Goal: Contribute content: Contribute content

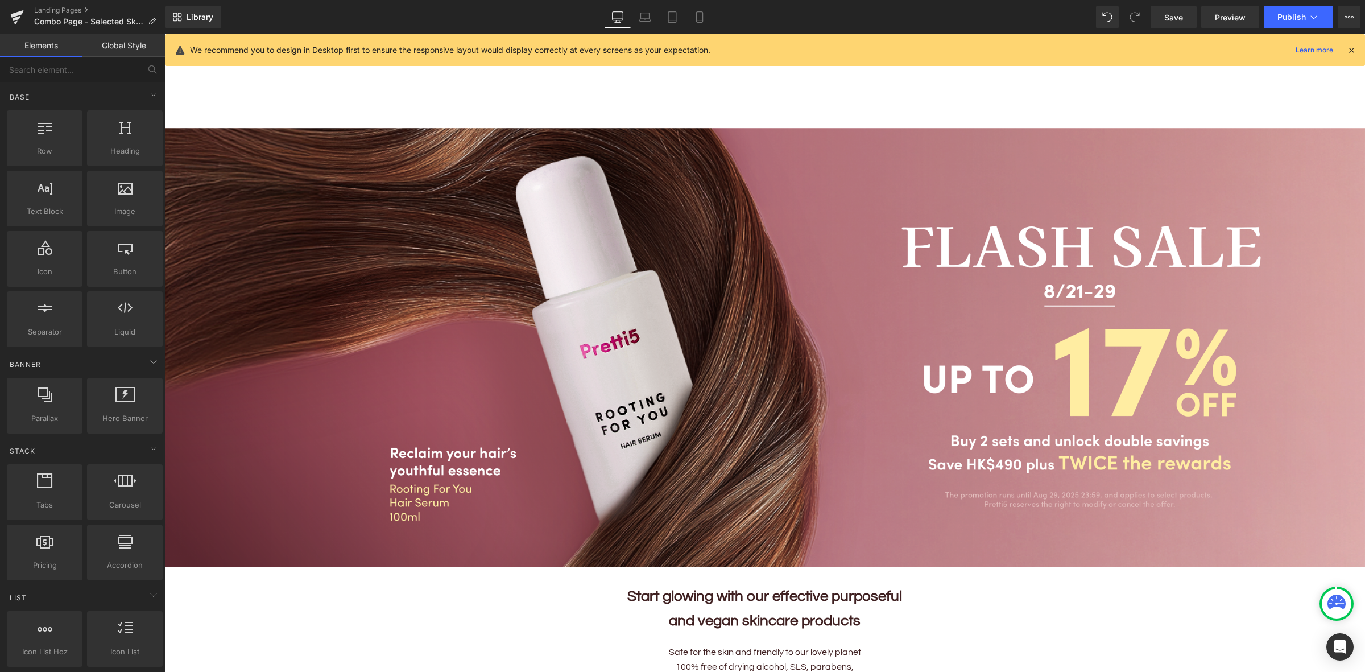
click at [1054, 76] on div "Home Home About Us About Us Our Story Our 5 Beliefs Ingredients Glossary OUR ST…" at bounding box center [764, 94] width 1201 height 68
click at [753, 344] on span "Image" at bounding box center [759, 348] width 24 height 14
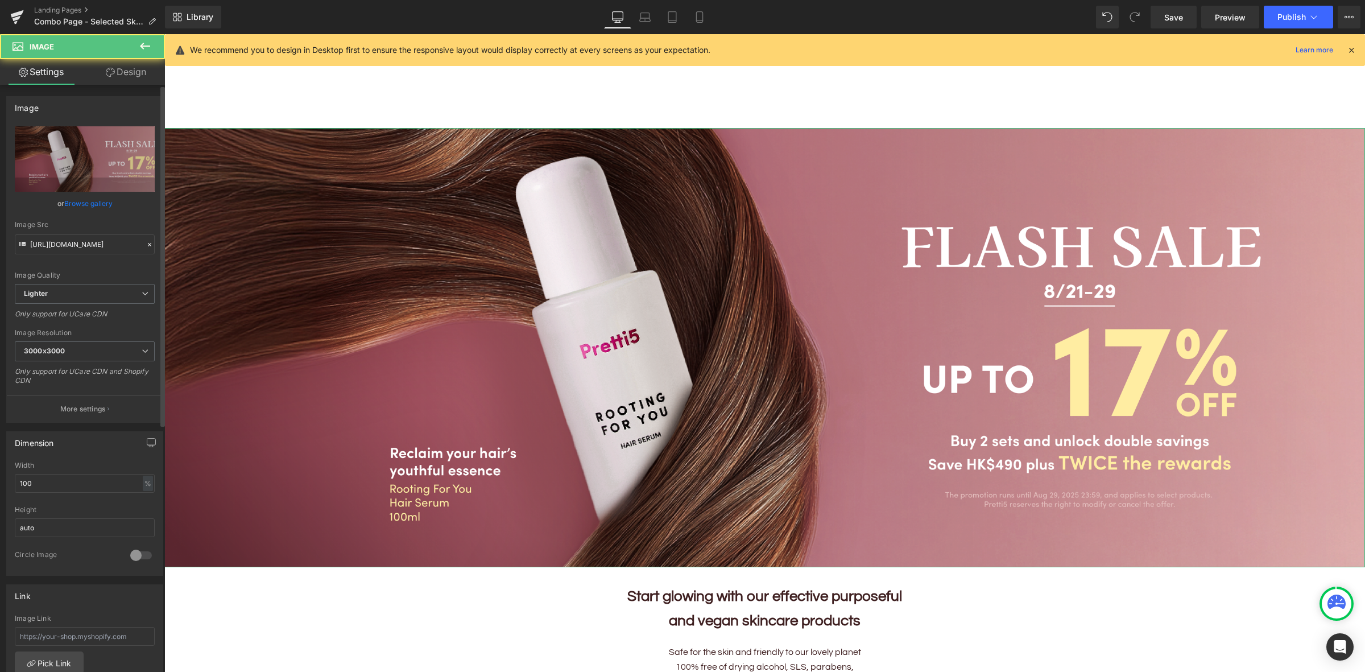
click at [72, 193] on link "Browse gallery" at bounding box center [88, 203] width 48 height 20
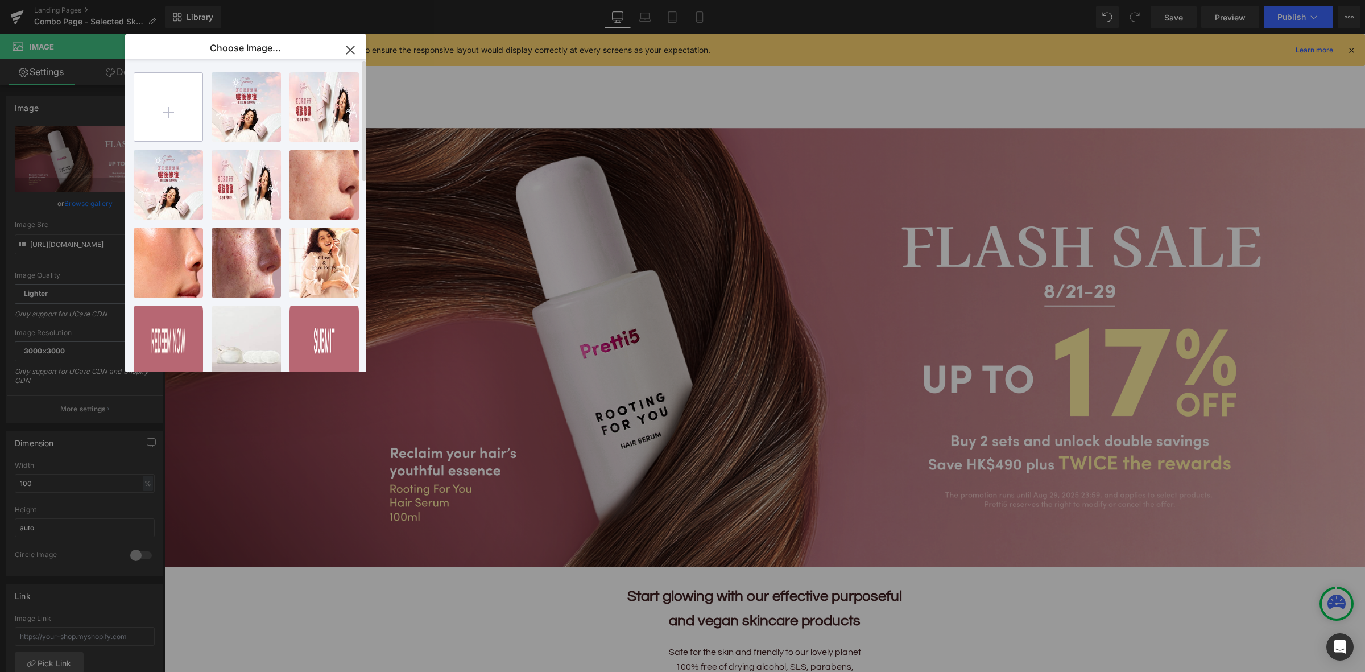
click at [161, 98] on input "file" at bounding box center [168, 107] width 68 height 68
type input "C:\fakepath\202508_Hair-Serum-KV_EN.png"
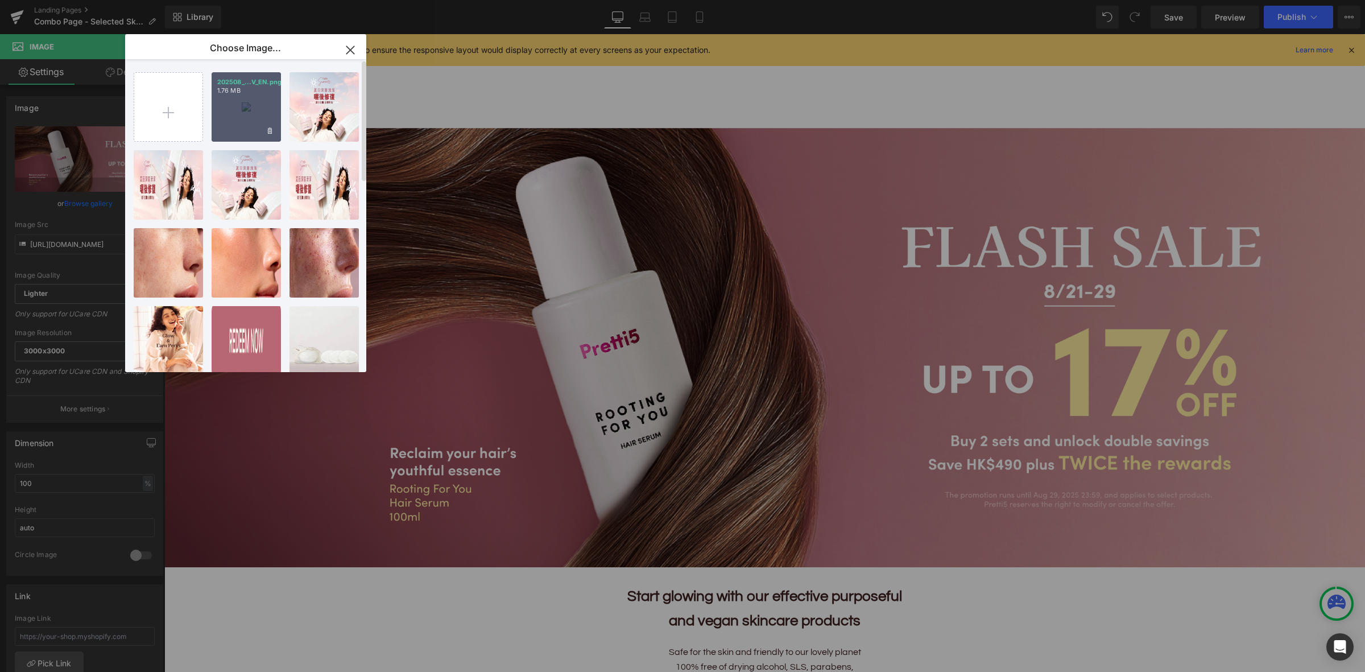
click at [246, 114] on div "202508_...V_EN.png 1.76 MB" at bounding box center [246, 106] width 69 height 69
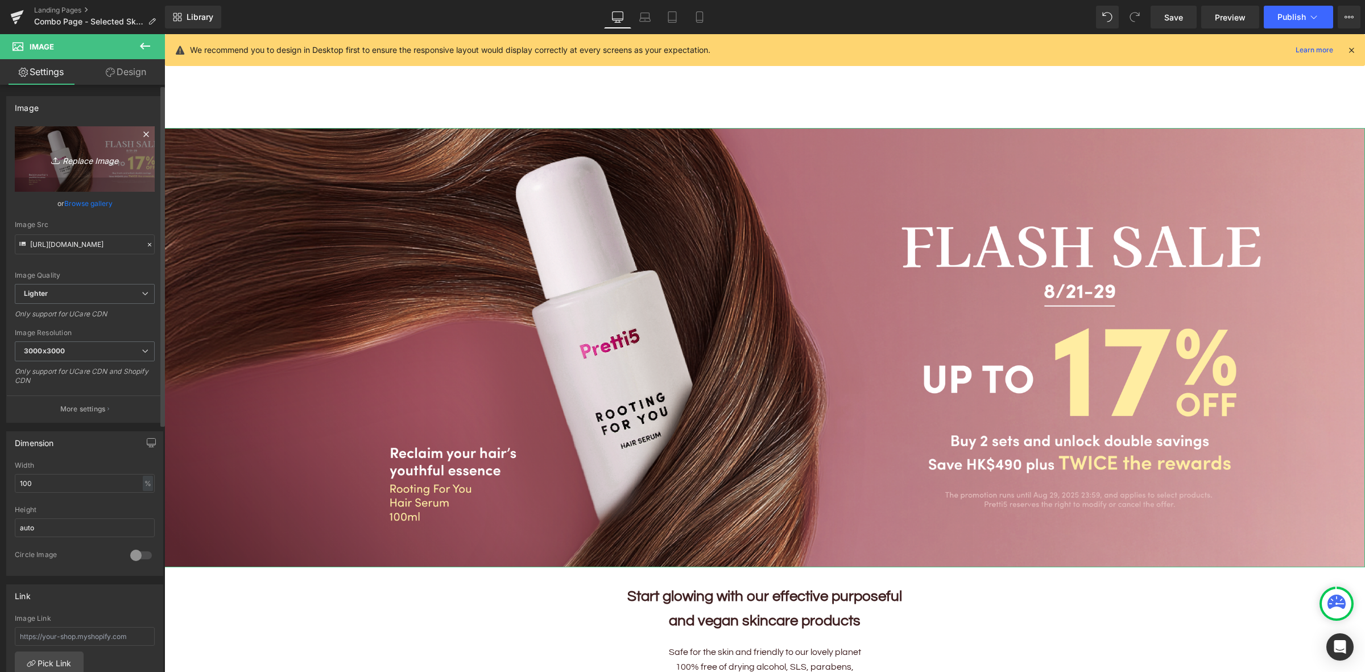
click at [88, 165] on icon "Replace Image" at bounding box center [84, 159] width 91 height 14
click at [89, 199] on link "Browse gallery" at bounding box center [88, 203] width 48 height 20
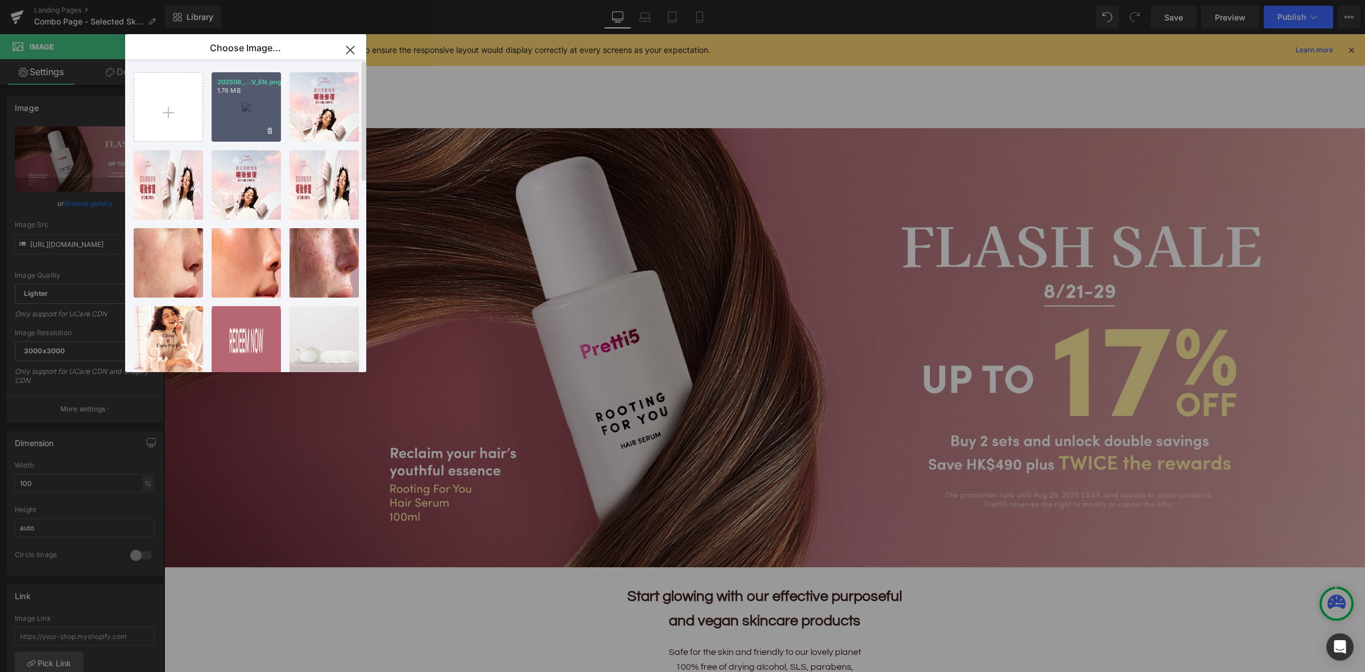
click at [252, 109] on div "202508_...V_EN.png 1.76 MB" at bounding box center [246, 106] width 69 height 69
type input "[URL][DOMAIN_NAME]"
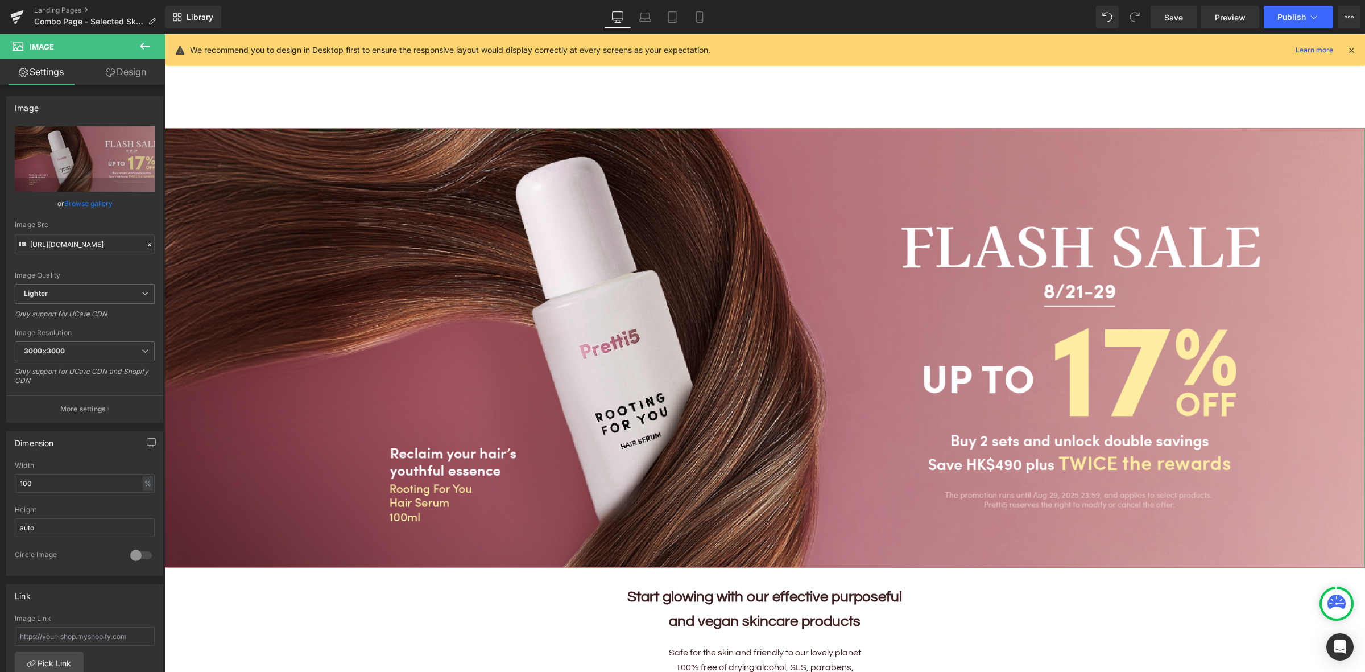
click at [105, 204] on link "Browse gallery" at bounding box center [88, 203] width 48 height 20
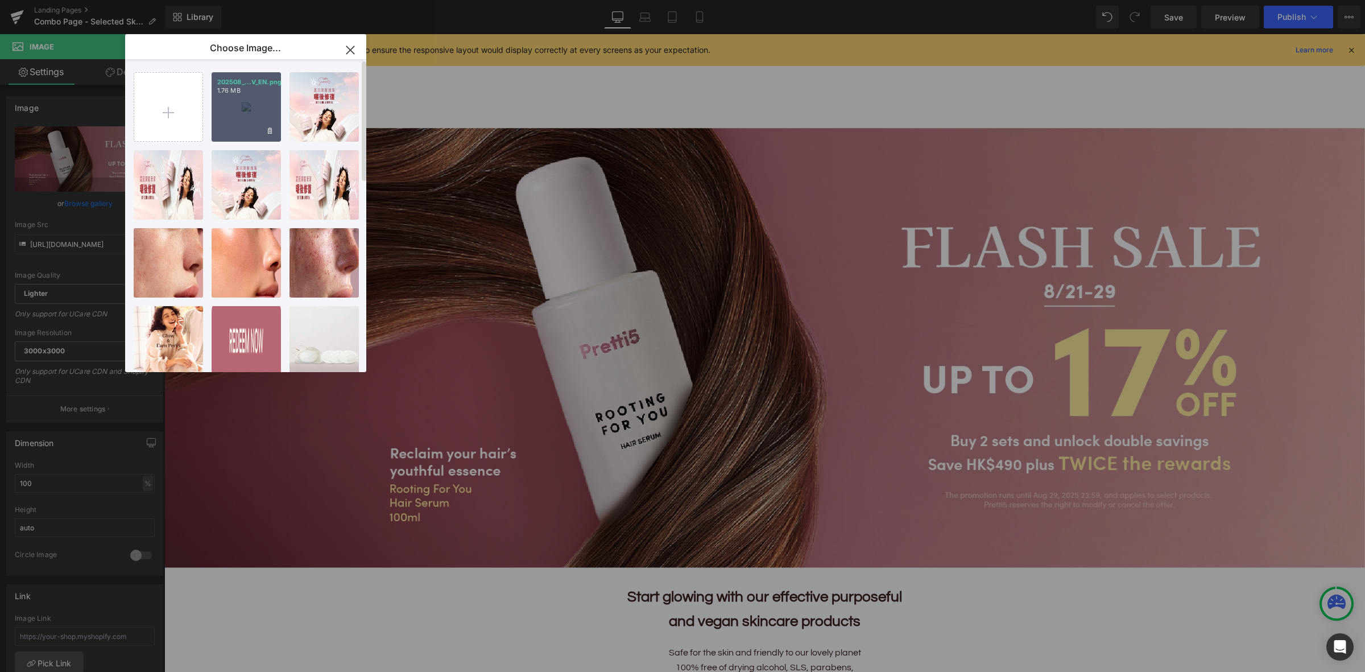
drag, startPoint x: 260, startPoint y: 101, endPoint x: 76, endPoint y: 78, distance: 185.0
click at [260, 101] on div "202508_...V_EN.png 1.76 MB" at bounding box center [246, 106] width 69 height 69
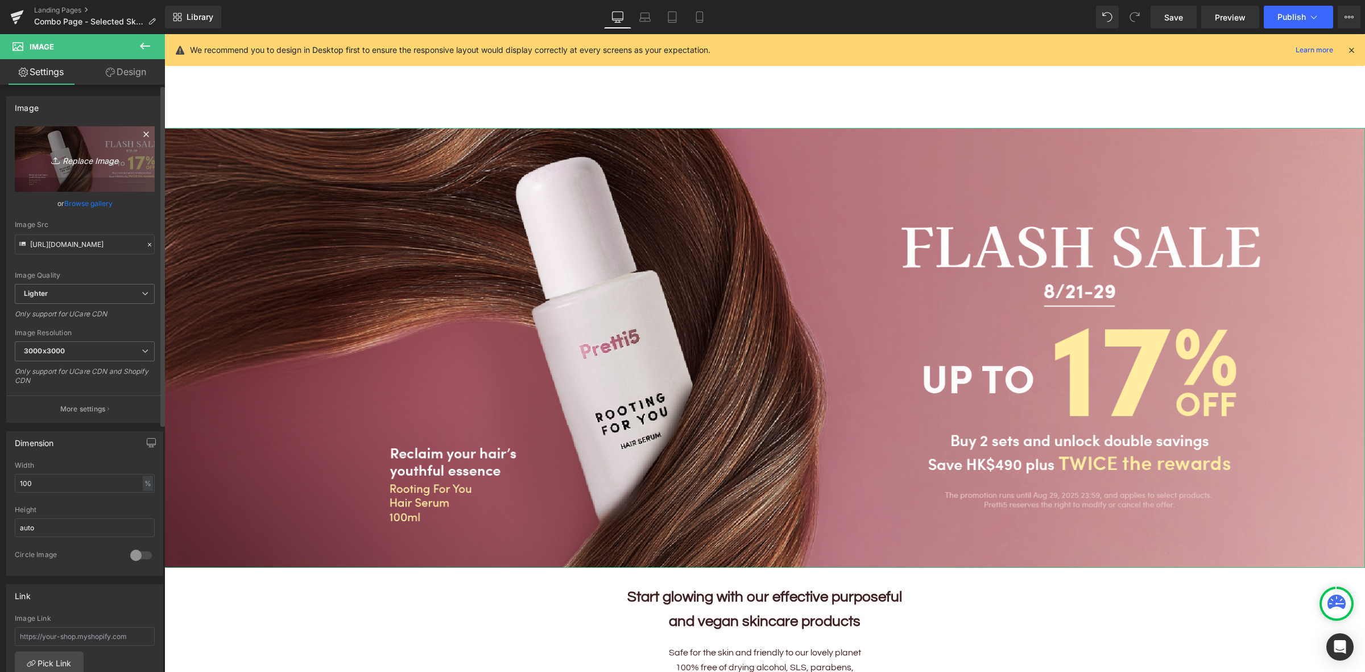
click at [75, 163] on icon "Replace Image" at bounding box center [84, 159] width 91 height 14
click at [92, 200] on link "Browse gallery" at bounding box center [88, 203] width 48 height 20
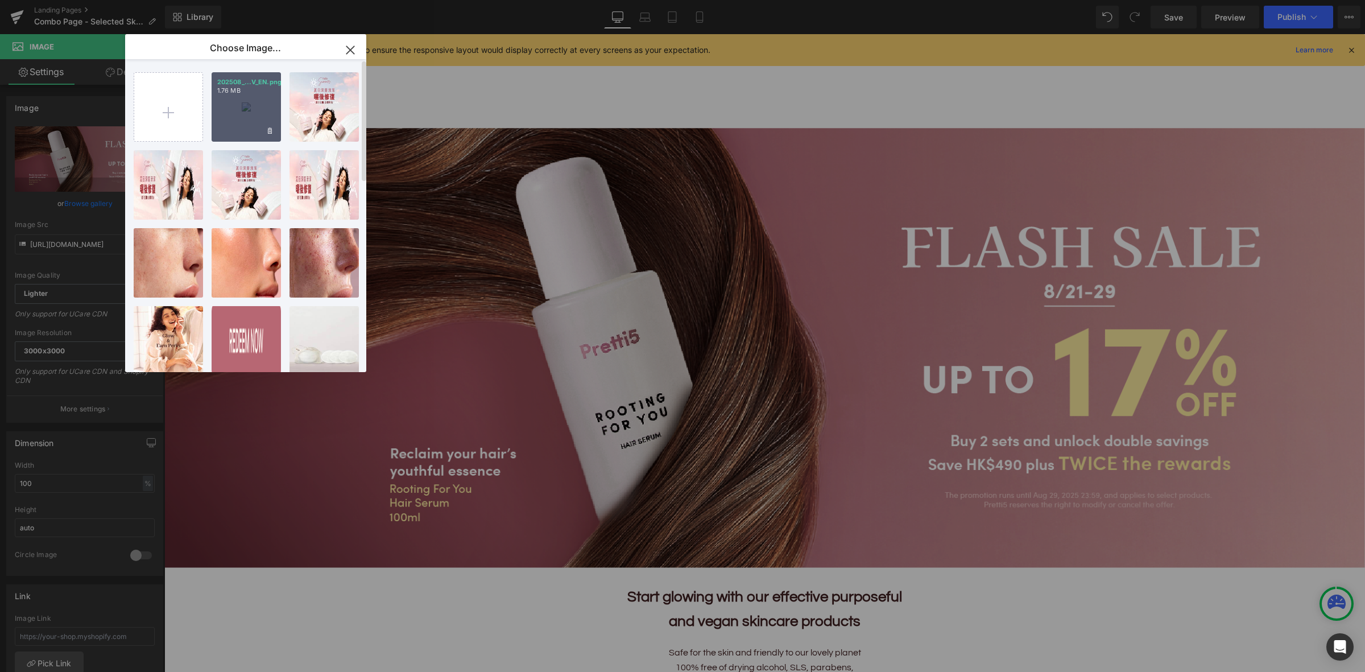
click at [251, 104] on div "202508_...V_EN.png 1.76 MB" at bounding box center [246, 106] width 69 height 69
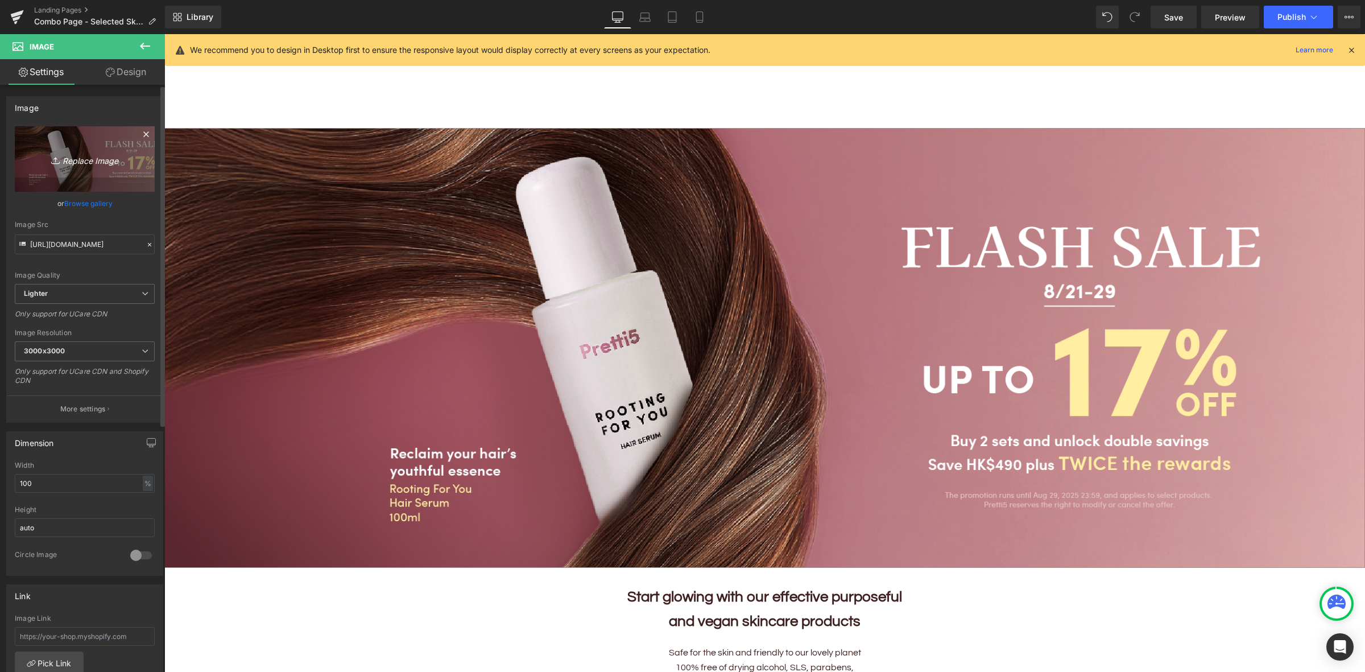
click at [112, 148] on link "Replace Image" at bounding box center [85, 158] width 140 height 65
type input "C:\fakepath\202508_Hair-Serum-KV_EN.png"
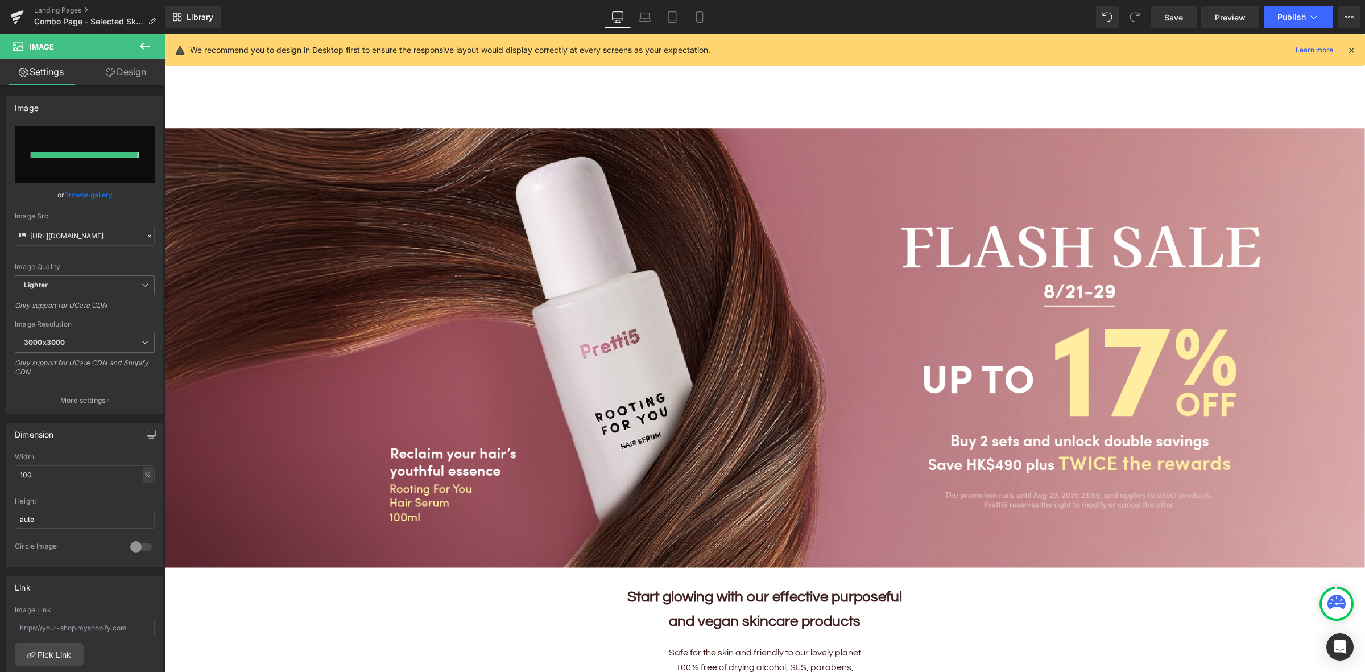
type input "[URL][DOMAIN_NAME]"
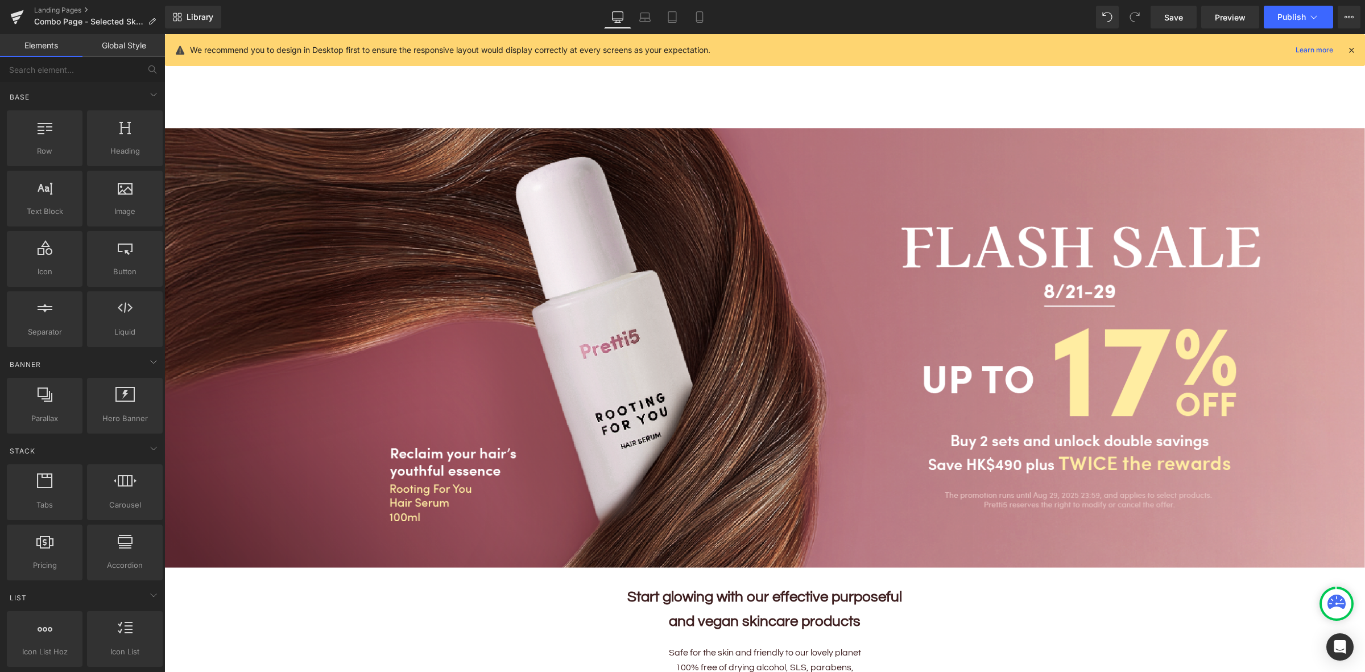
click at [851, 81] on div "Home Home About Us About Us Our Story Our 5 Beliefs Ingredients Glossary OUR ST…" at bounding box center [764, 94] width 1201 height 68
click at [694, 12] on icon at bounding box center [699, 16] width 11 height 11
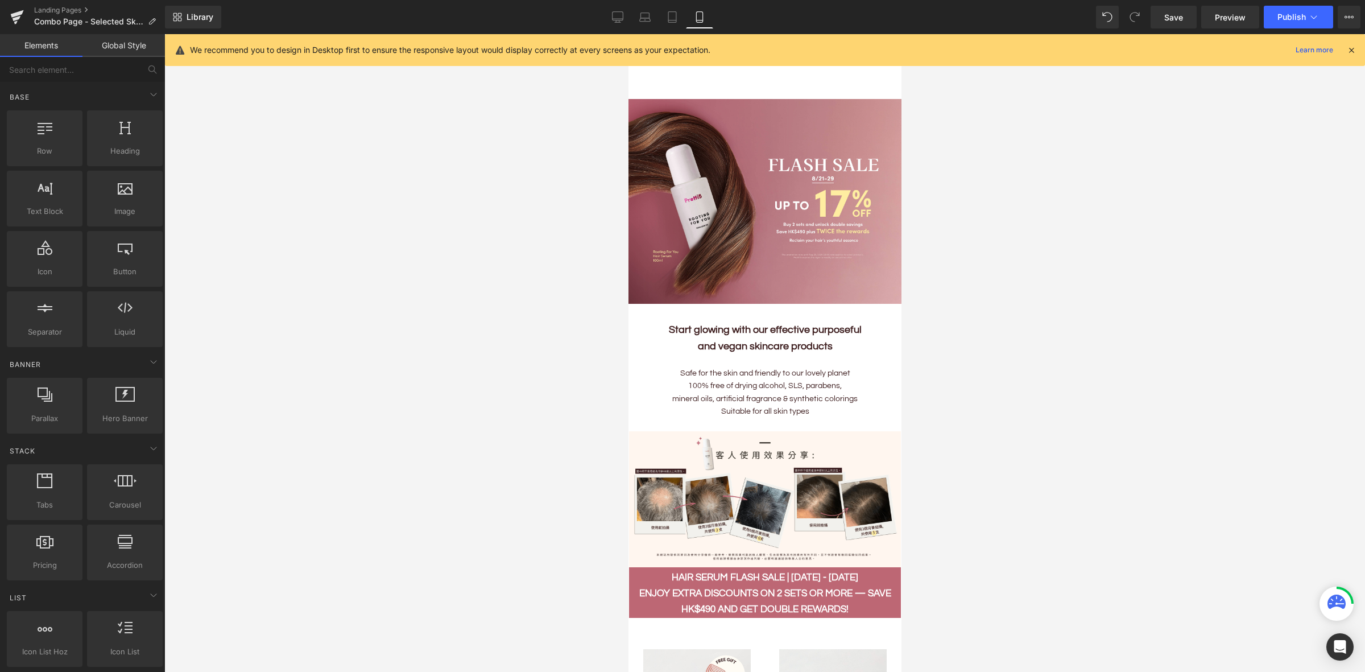
scroll to position [64, 0]
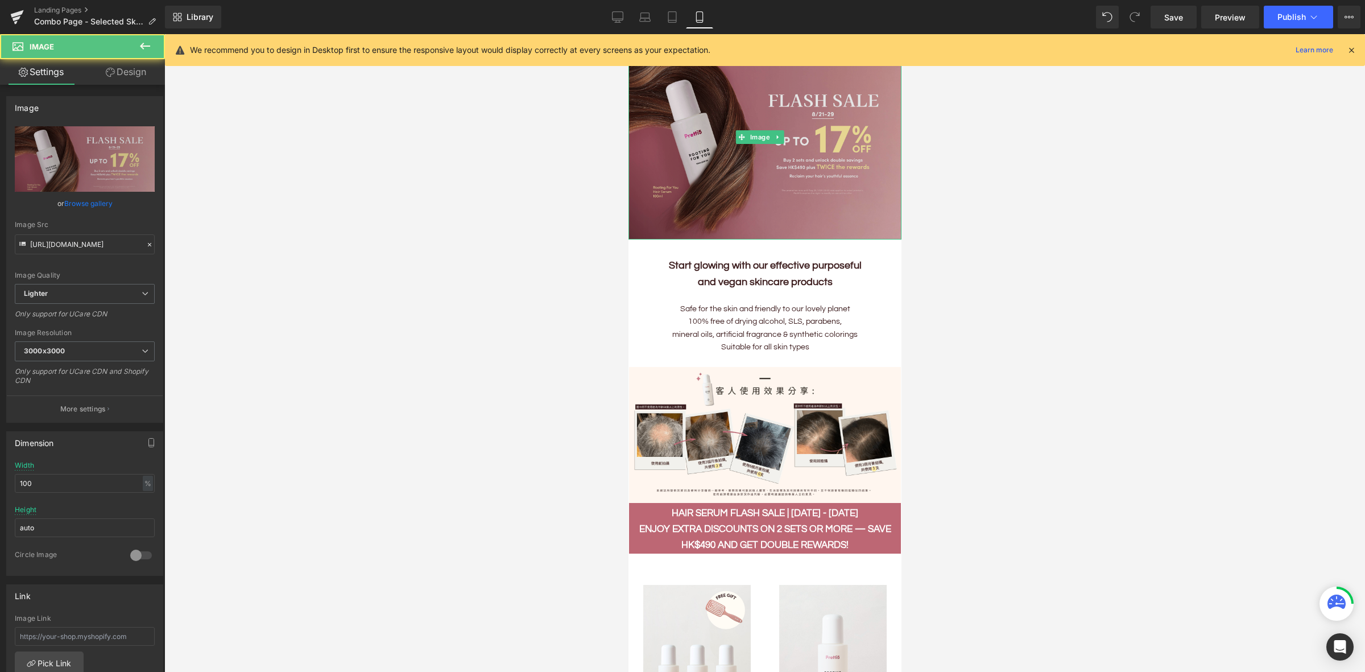
click at [747, 150] on img at bounding box center [764, 137] width 273 height 205
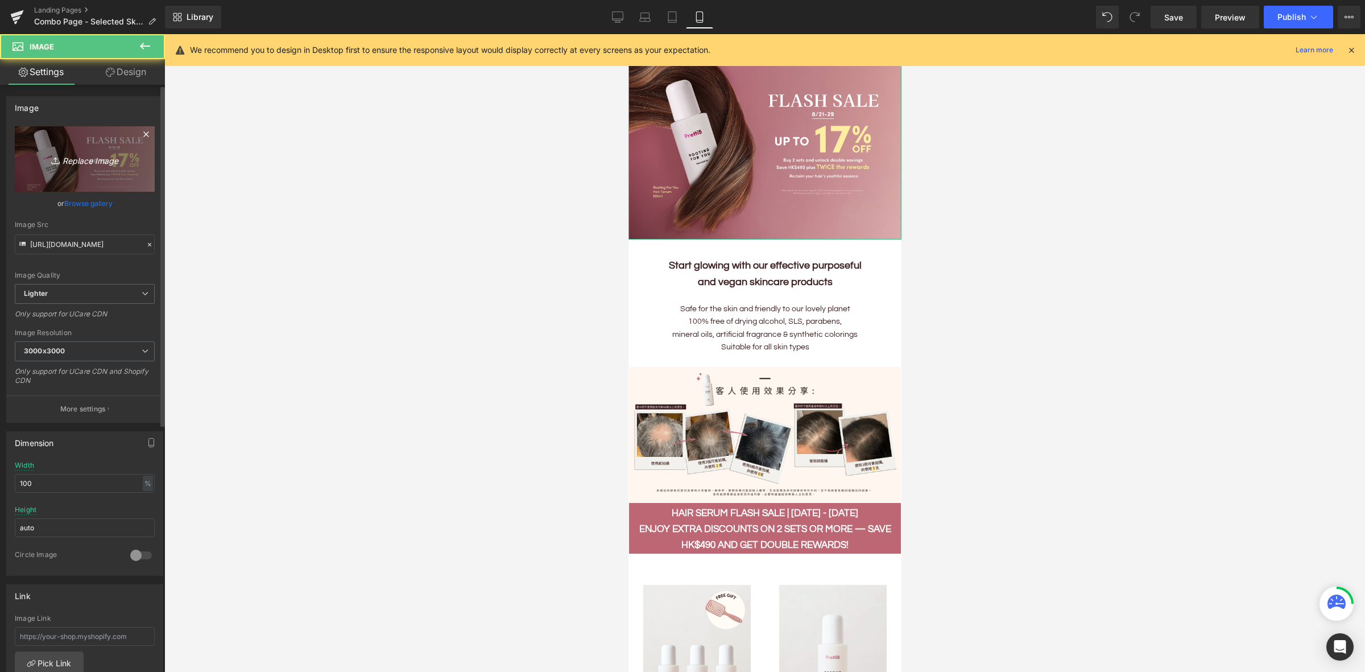
click at [80, 163] on icon "Replace Image" at bounding box center [84, 159] width 91 height 14
click at [71, 165] on icon "Replace Image" at bounding box center [84, 159] width 91 height 14
type input "C:\fakepath\202508_Hair-Serum-KV-EN_Mobile.png"
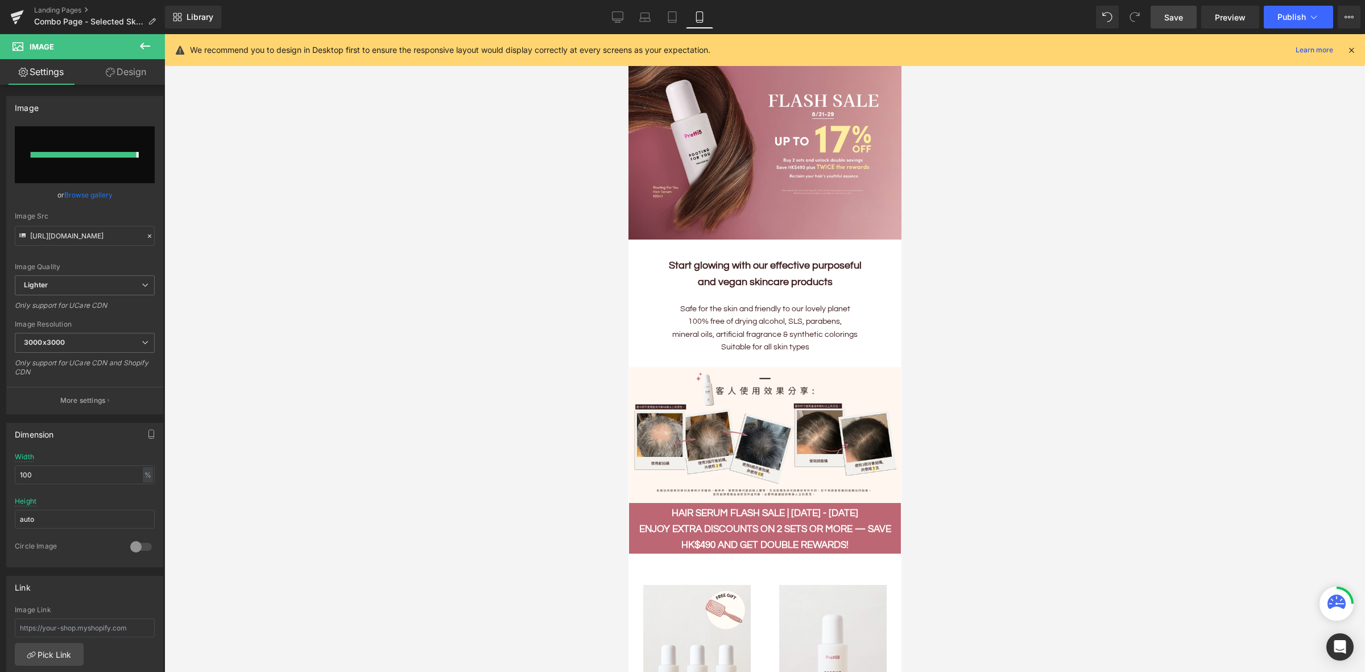
type input "[URL][DOMAIN_NAME]"
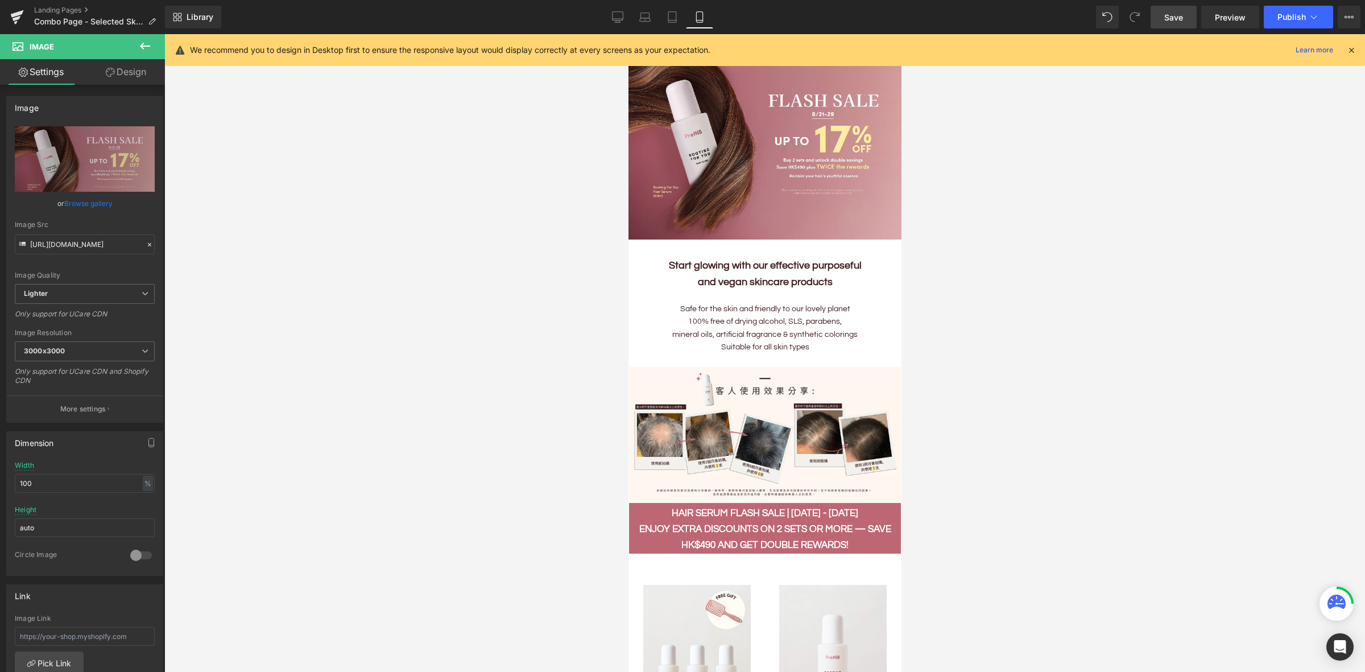
click at [1163, 23] on link "Save" at bounding box center [1173, 17] width 46 height 23
drag, startPoint x: 1125, startPoint y: 84, endPoint x: 993, endPoint y: 0, distance: 156.2
click at [1125, 84] on div at bounding box center [764, 353] width 1201 height 638
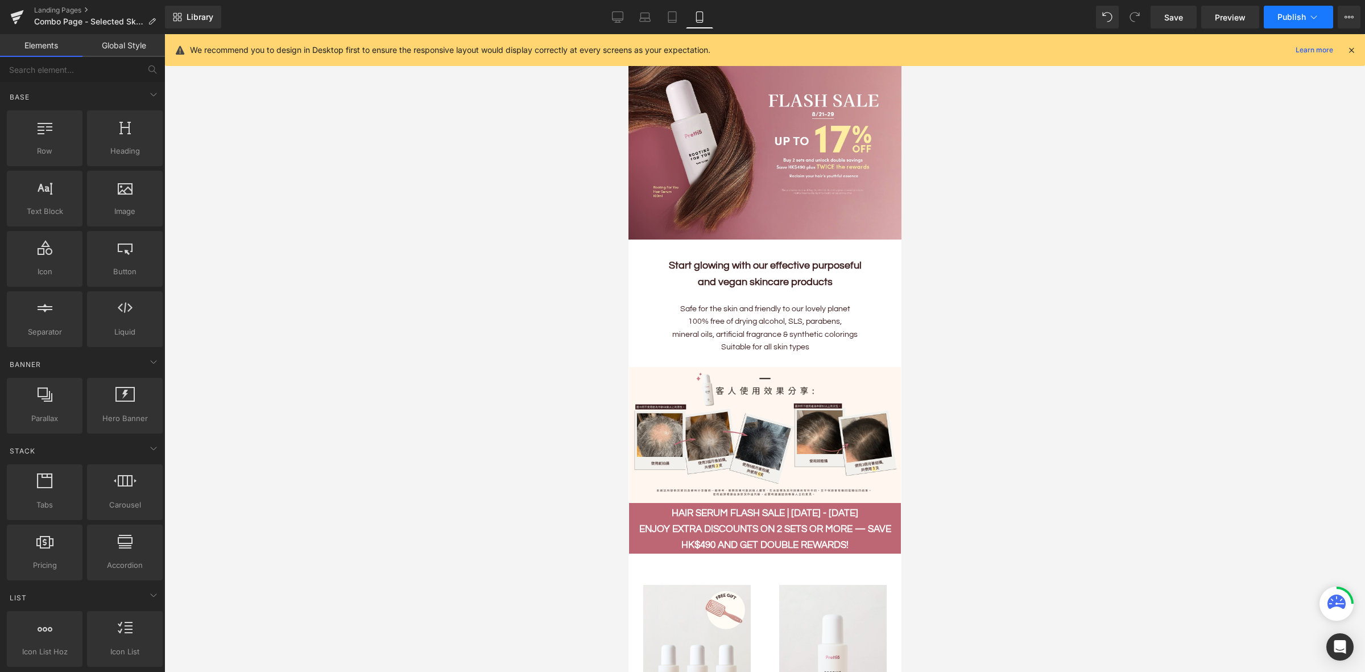
click at [1311, 24] on button "Publish" at bounding box center [1298, 17] width 69 height 23
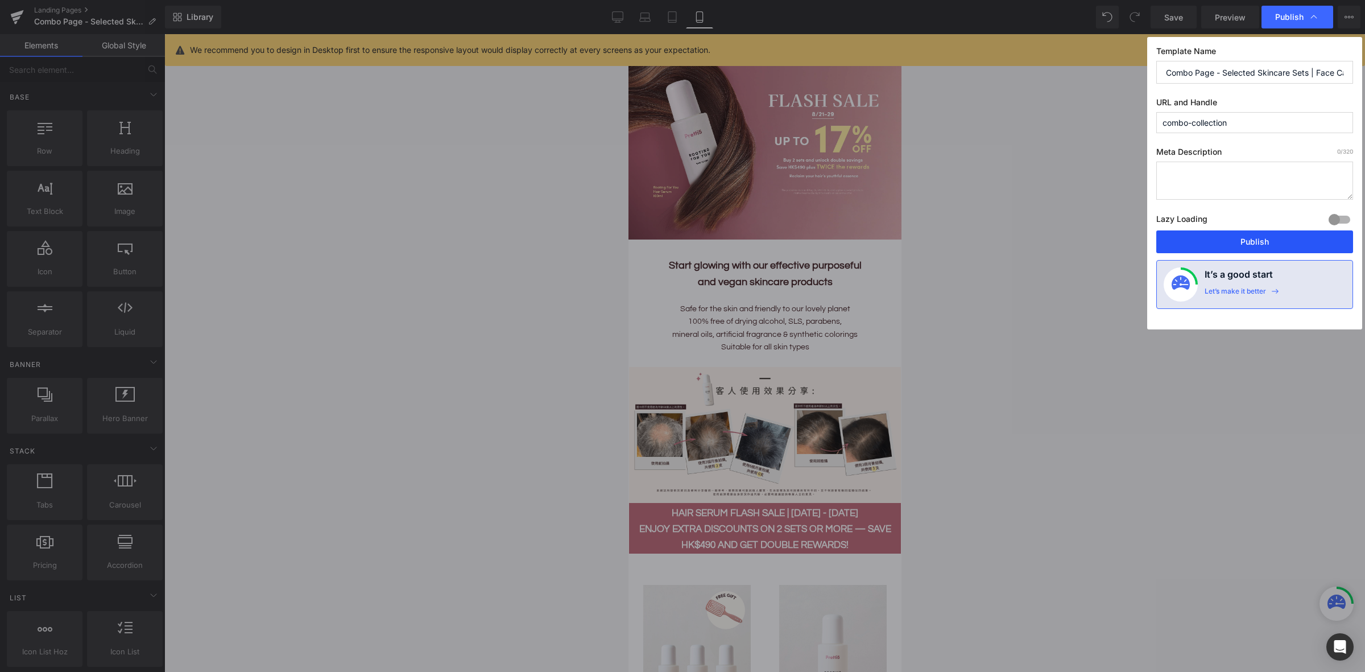
click at [1258, 242] on button "Publish" at bounding box center [1254, 241] width 197 height 23
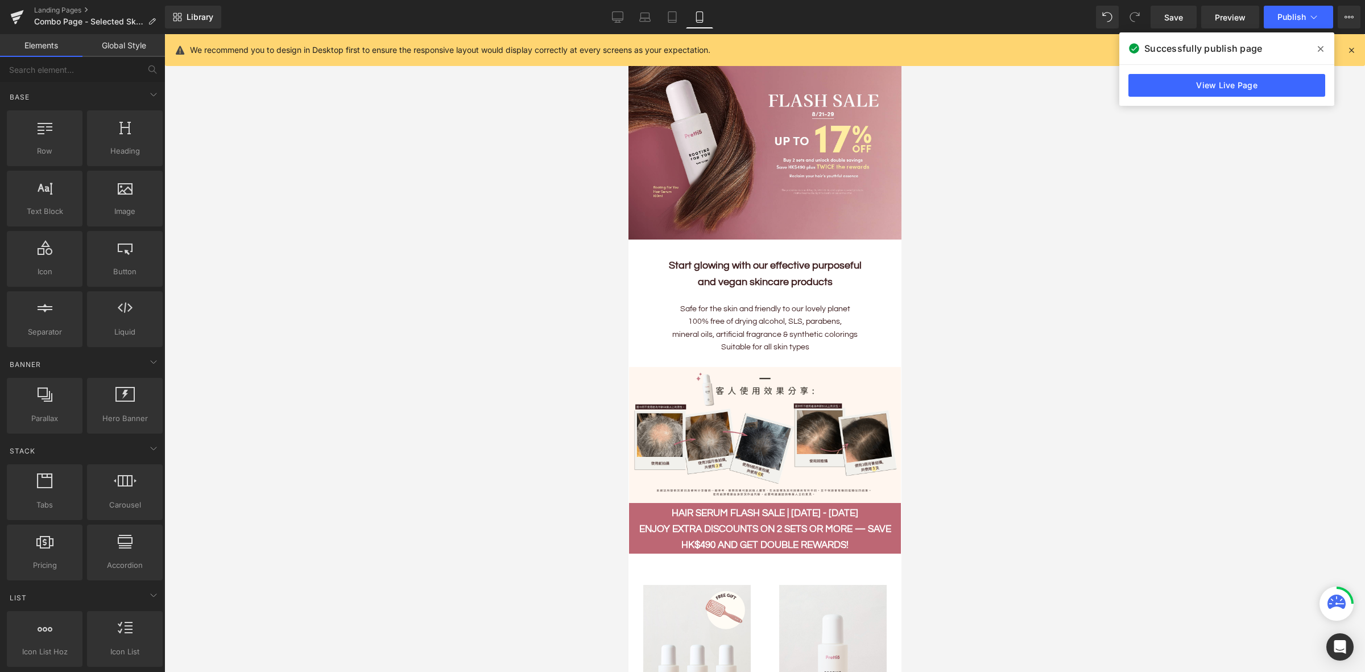
click at [1033, 117] on div at bounding box center [764, 353] width 1201 height 638
